Goal: Task Accomplishment & Management: Manage account settings

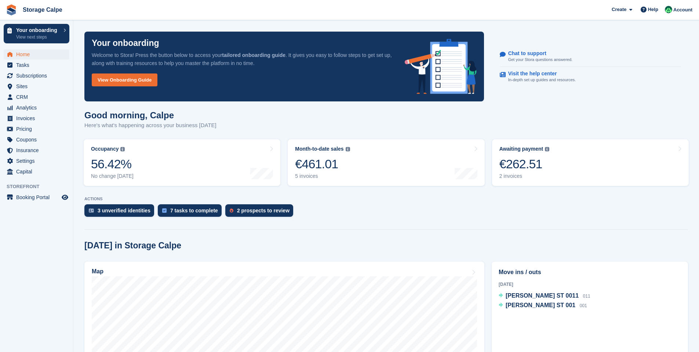
scroll to position [64, 0]
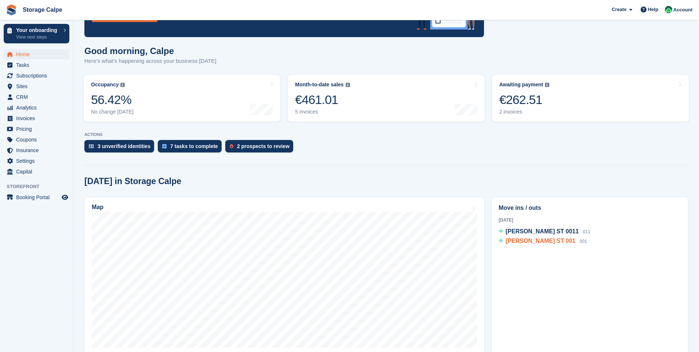
click at [534, 243] on span "[PERSON_NAME] ST 001" at bounding box center [541, 241] width 70 height 6
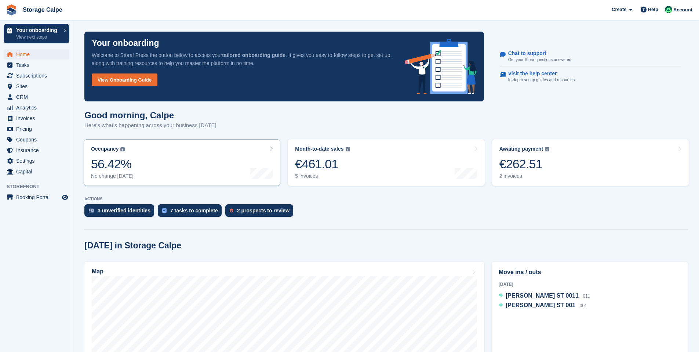
scroll to position [64, 0]
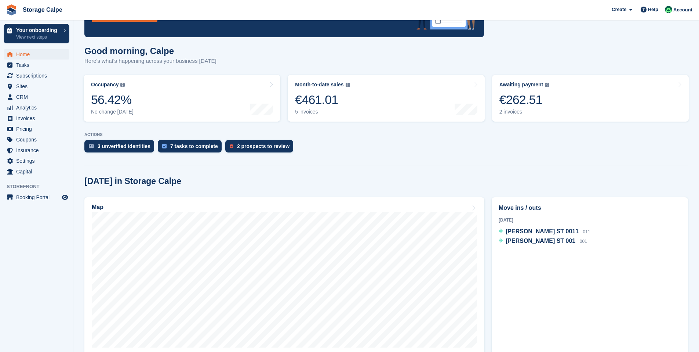
click at [400, 147] on div "3 unverified identities 7 tasks to complete 2 prospects to review" at bounding box center [386, 148] width 604 height 16
click at [208, 152] on div "7 tasks to complete" at bounding box center [190, 146] width 64 height 12
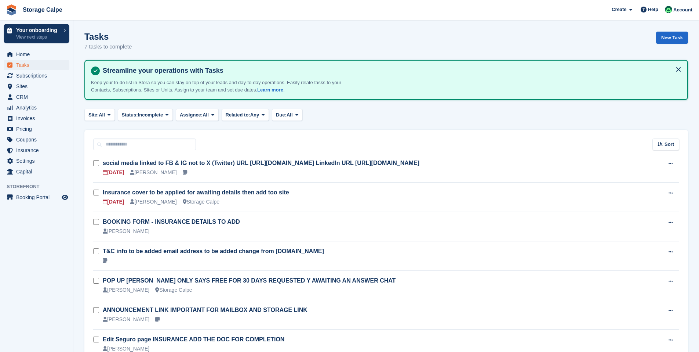
click at [679, 66] on button at bounding box center [679, 70] width 12 height 12
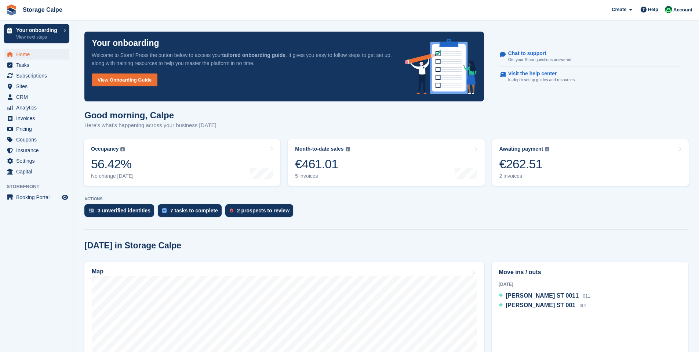
scroll to position [64, 0]
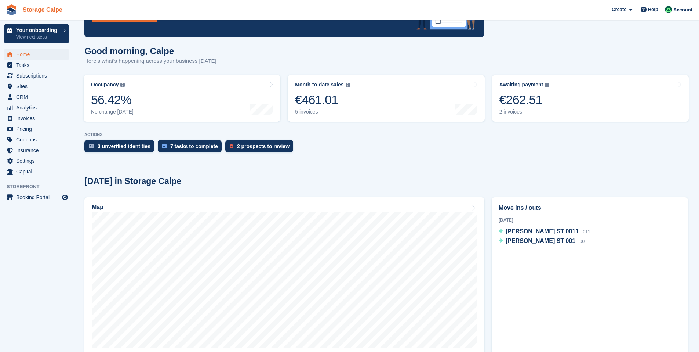
click at [31, 12] on link "Storage Calpe" at bounding box center [43, 10] width 46 height 12
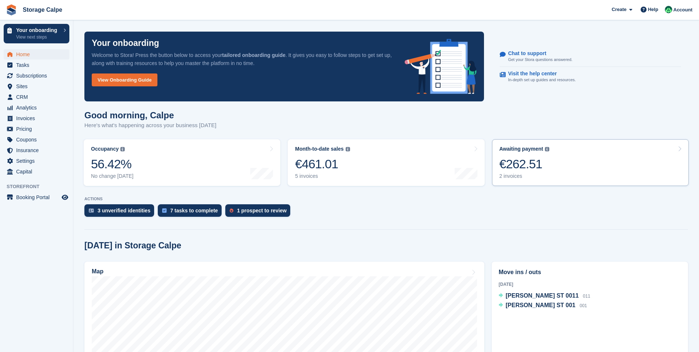
click at [593, 162] on link "Awaiting payment The total outstanding balance on all open invoices. €262.51 2 …" at bounding box center [590, 162] width 197 height 47
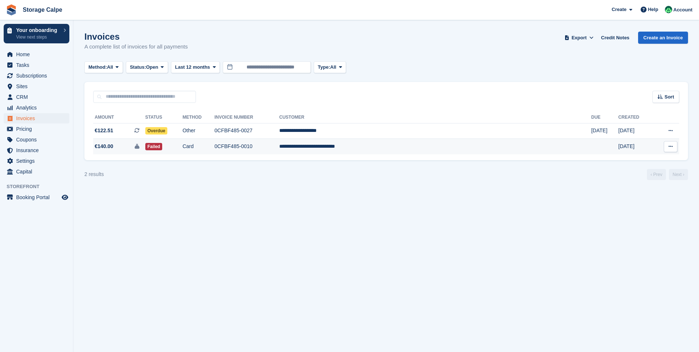
click at [279, 152] on td "0CFBF485-0010" at bounding box center [247, 146] width 65 height 15
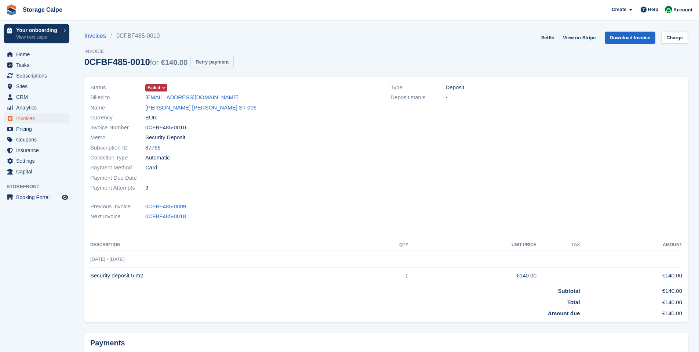
click at [234, 66] on button "Retry payment" at bounding box center [212, 62] width 43 height 12
click at [154, 169] on span "Card" at bounding box center [151, 167] width 12 height 8
click at [19, 77] on span "Subscriptions" at bounding box center [38, 75] width 44 height 10
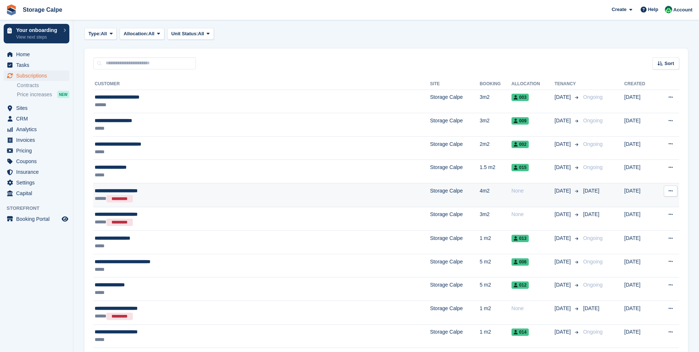
scroll to position [36, 0]
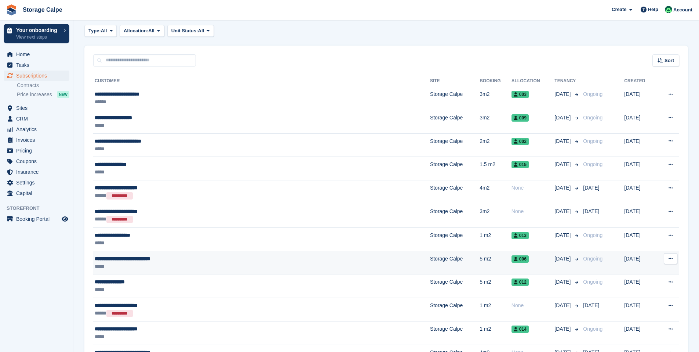
click at [213, 268] on div "*****" at bounding box center [205, 267] width 221 height 8
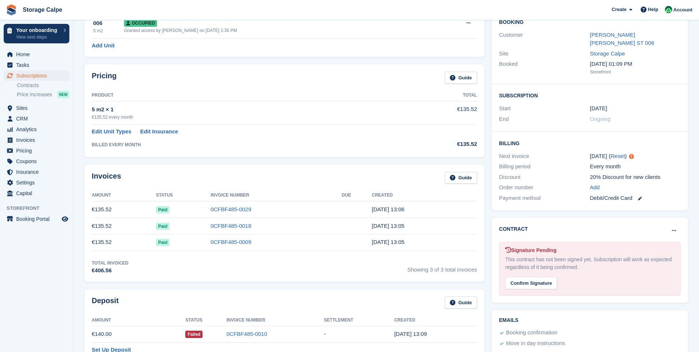
scroll to position [112, 0]
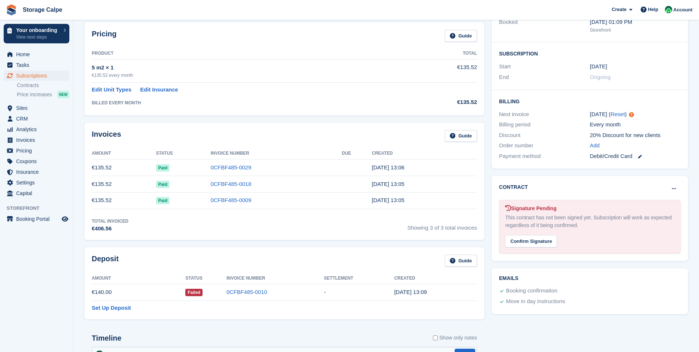
click at [598, 223] on div "Signature Pending This contract has not been signed yet. Subscription will work…" at bounding box center [590, 227] width 182 height 54
click at [533, 235] on div "Confirm Signature" at bounding box center [532, 241] width 52 height 12
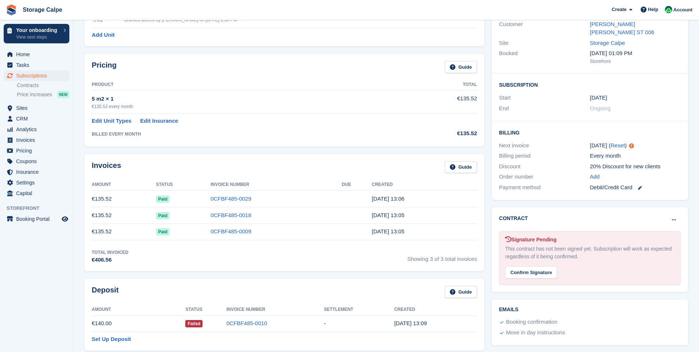
scroll to position [86, 0]
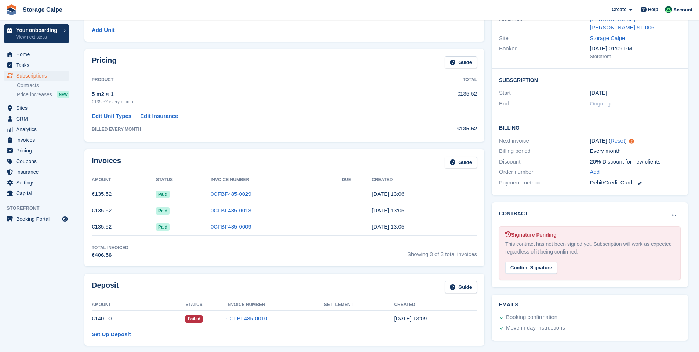
drag, startPoint x: 622, startPoint y: 179, endPoint x: 626, endPoint y: 176, distance: 5.1
click at [622, 179] on div "Payment method Debit/Credit Card" at bounding box center [590, 182] width 182 height 11
click at [642, 181] on icon at bounding box center [640, 183] width 4 height 4
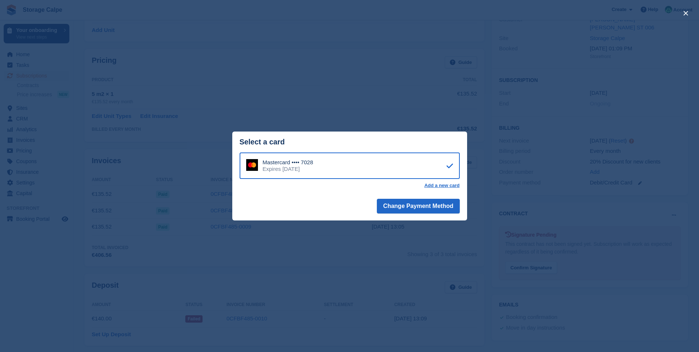
click at [383, 112] on div "close" at bounding box center [349, 176] width 699 height 352
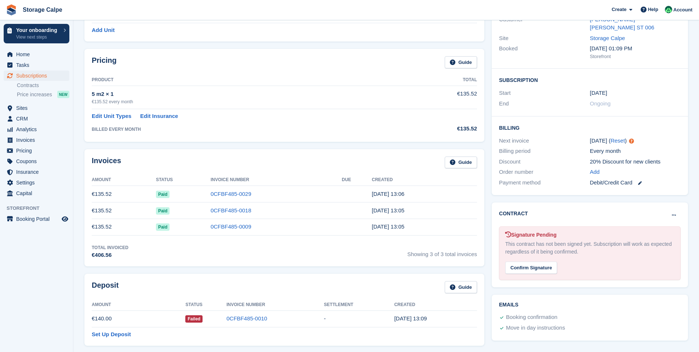
click at [409, 320] on time "27 May, 13:09" at bounding box center [410, 318] width 33 height 6
click at [227, 321] on link "0CFBF485-0010" at bounding box center [247, 318] width 41 height 6
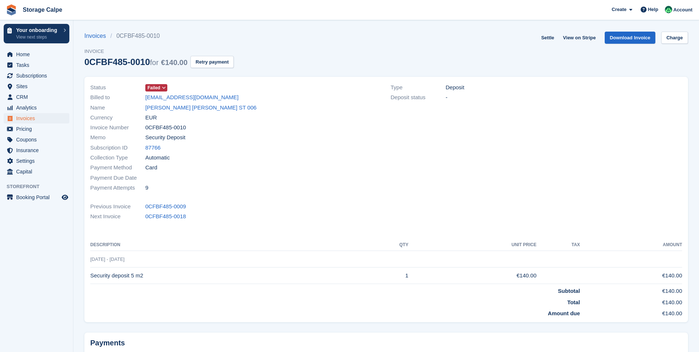
scroll to position [8, 0]
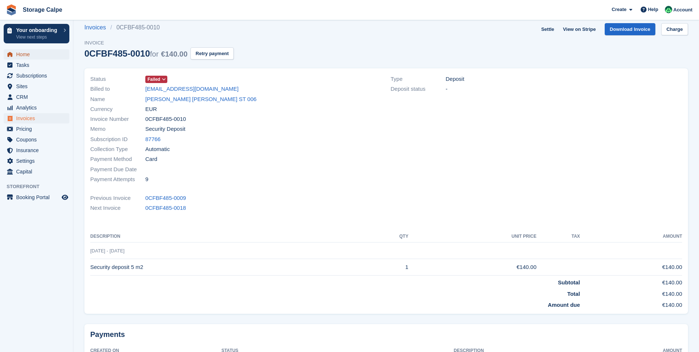
click at [34, 58] on span "Home" at bounding box center [38, 54] width 44 height 10
